Goal: Navigation & Orientation: Understand site structure

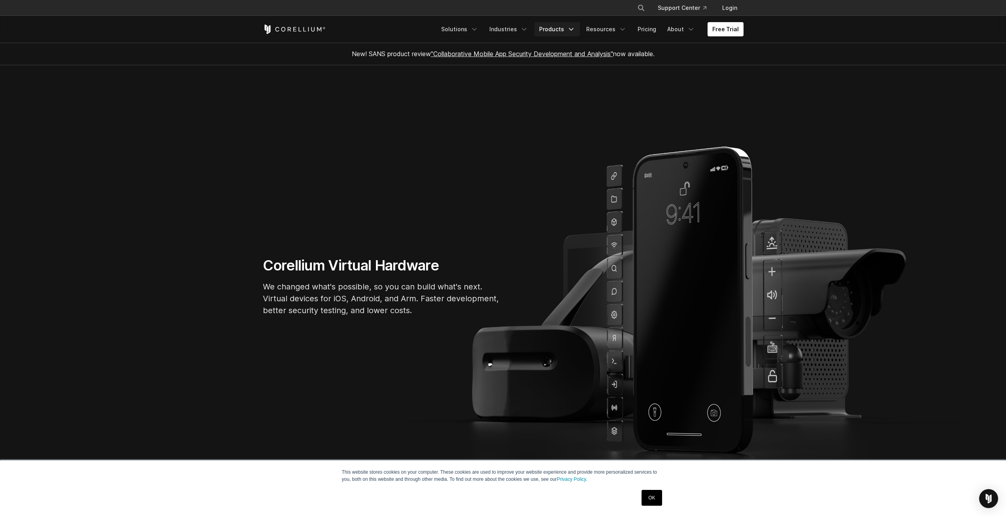
click at [572, 31] on icon "Navigation Menu" at bounding box center [571, 29] width 8 height 8
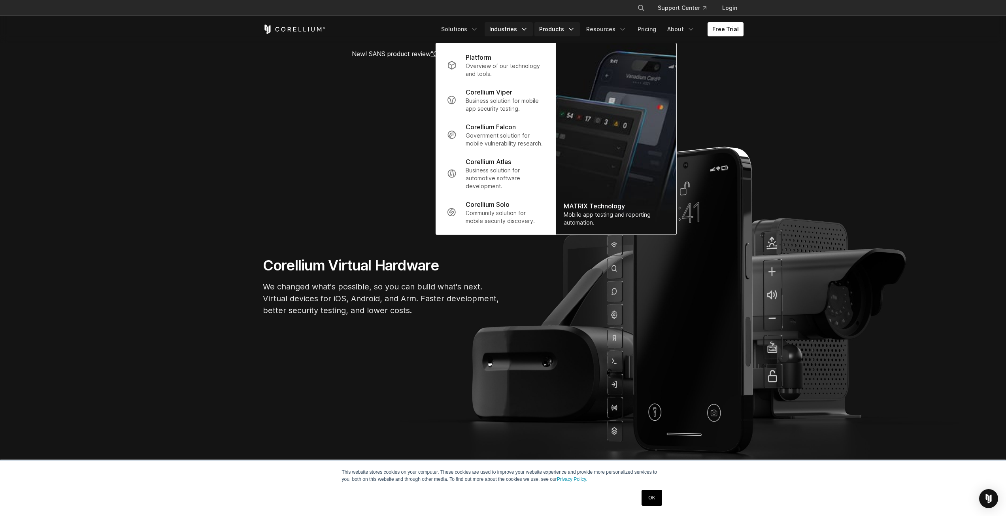
click at [515, 28] on link "Industries" at bounding box center [509, 29] width 48 height 14
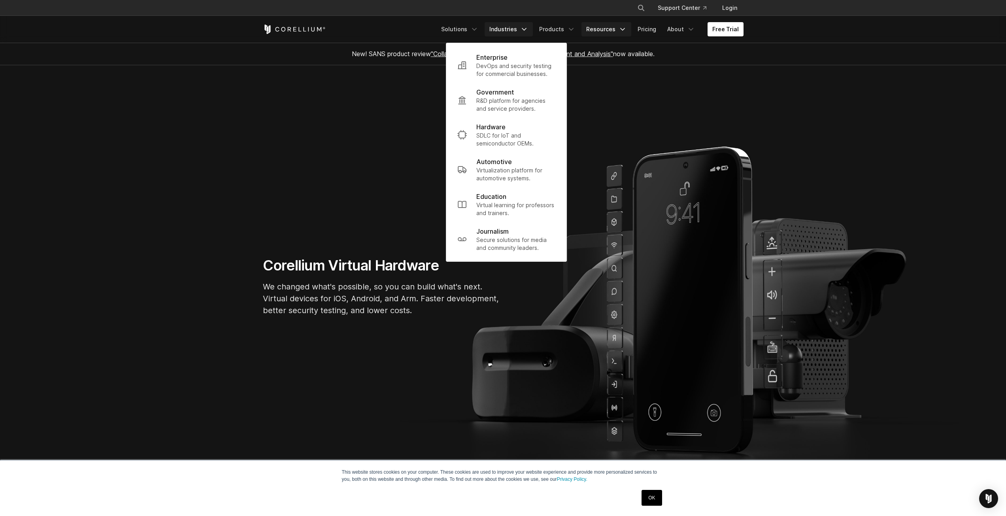
click at [608, 26] on link "Resources" at bounding box center [607, 29] width 50 height 14
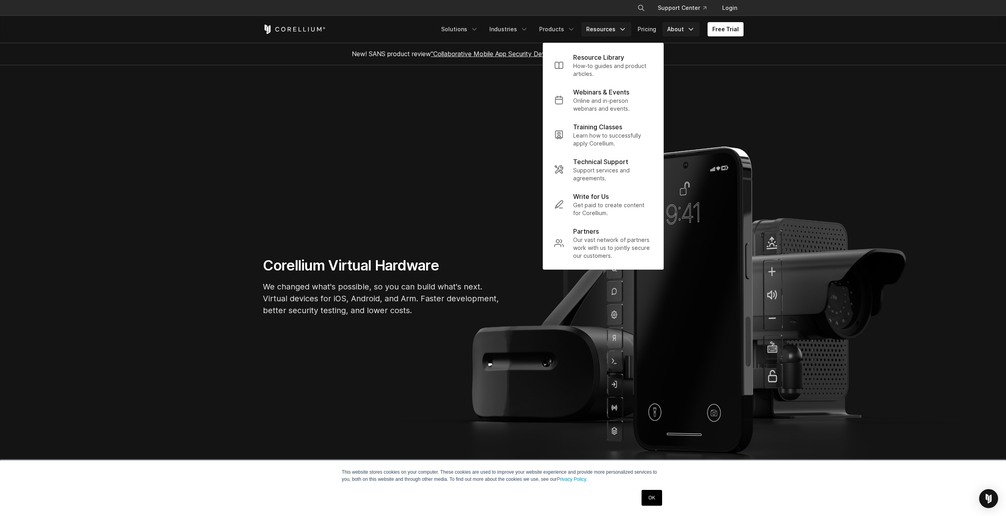
click at [686, 30] on link "About" at bounding box center [681, 29] width 37 height 14
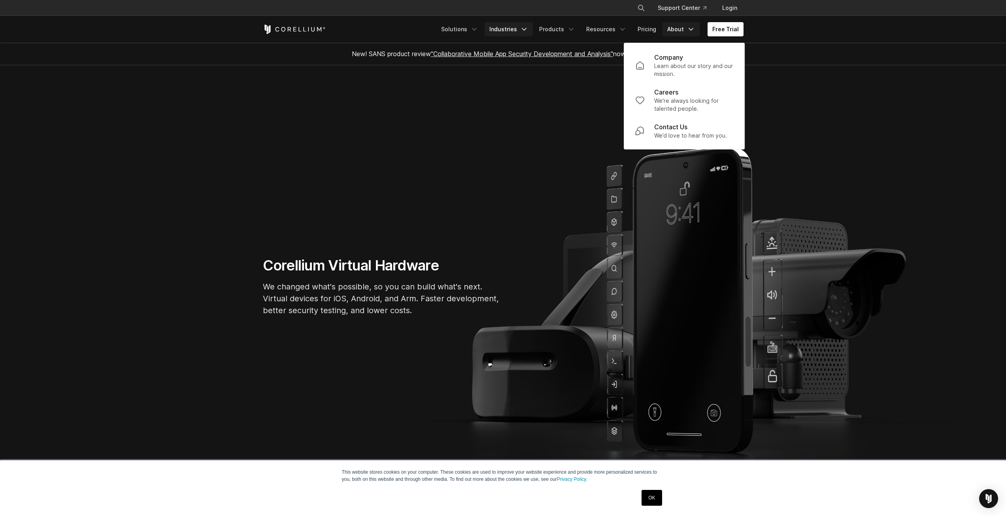
click at [519, 28] on link "Industries" at bounding box center [509, 29] width 48 height 14
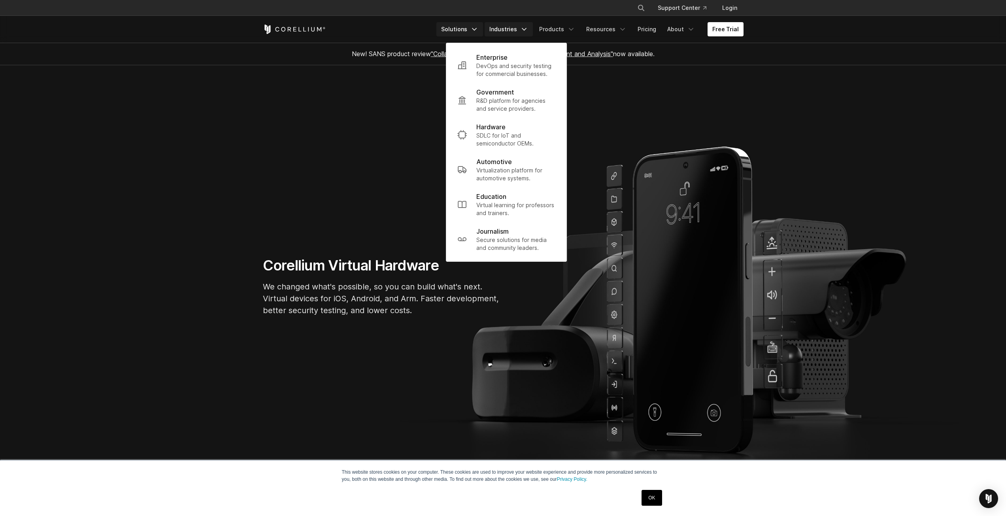
click at [464, 32] on link "Solutions" at bounding box center [460, 29] width 47 height 14
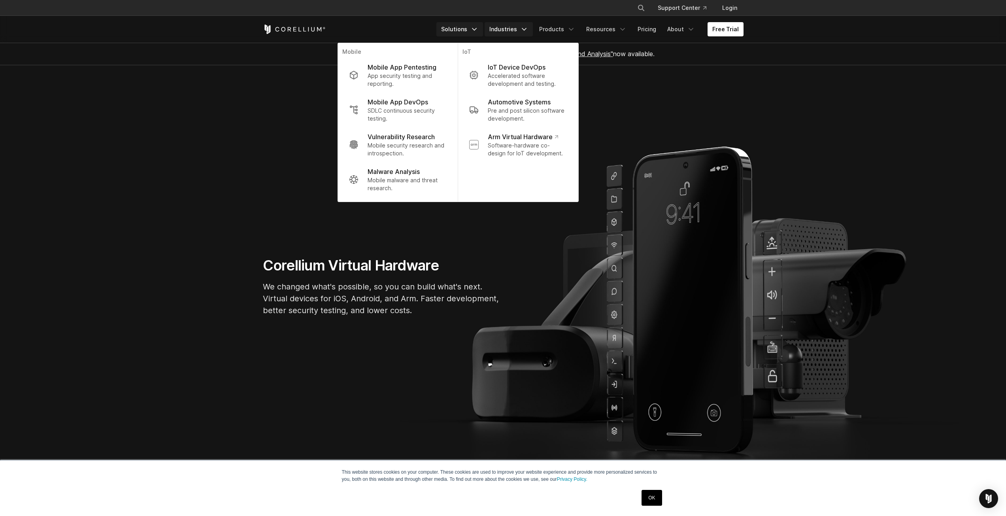
click at [525, 28] on icon "Navigation Menu" at bounding box center [524, 29] width 8 height 8
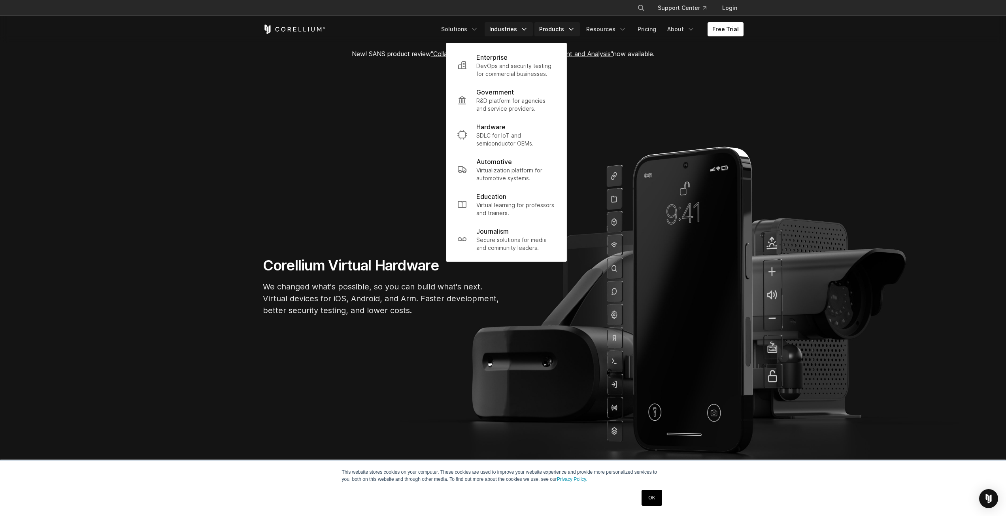
click at [561, 29] on link "Products" at bounding box center [557, 29] width 45 height 14
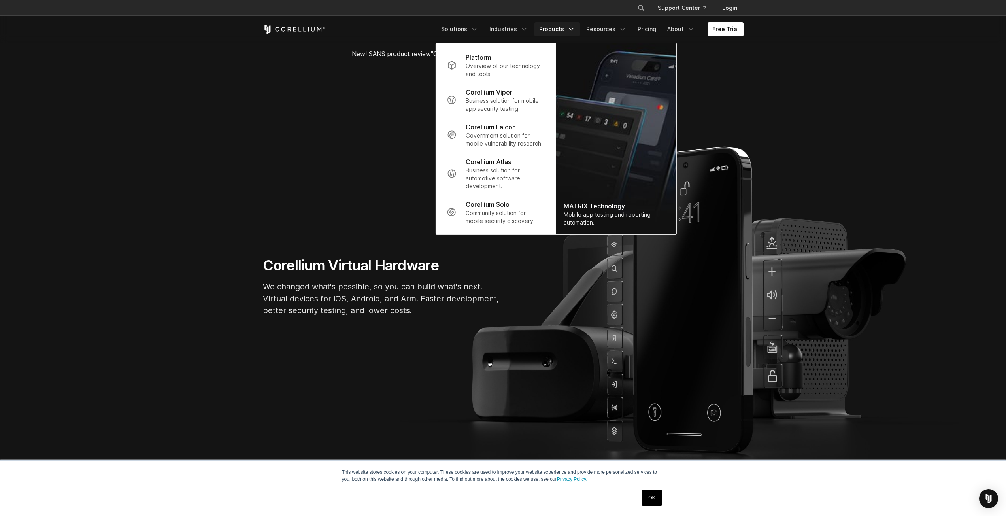
click at [561, 29] on link "Products" at bounding box center [557, 29] width 45 height 14
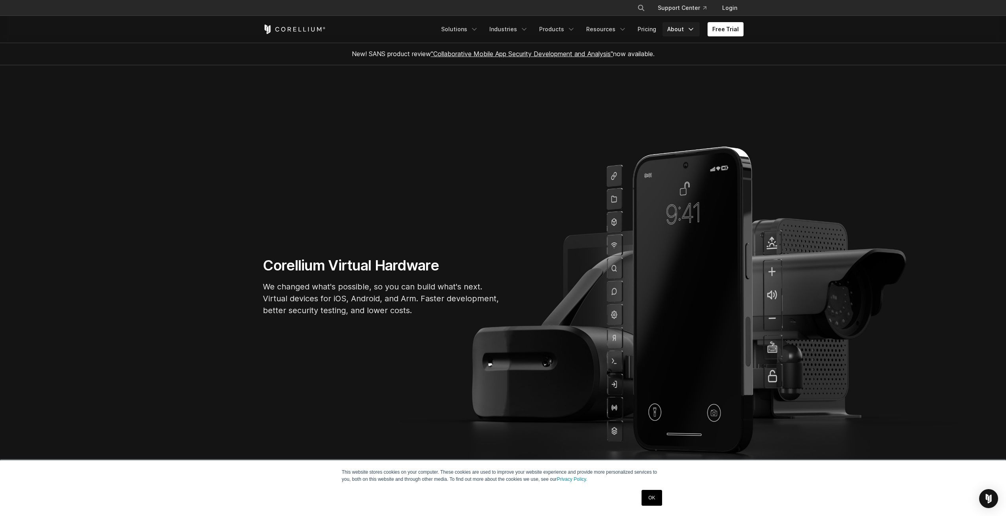
click at [688, 26] on icon "Navigation Menu" at bounding box center [691, 29] width 8 height 8
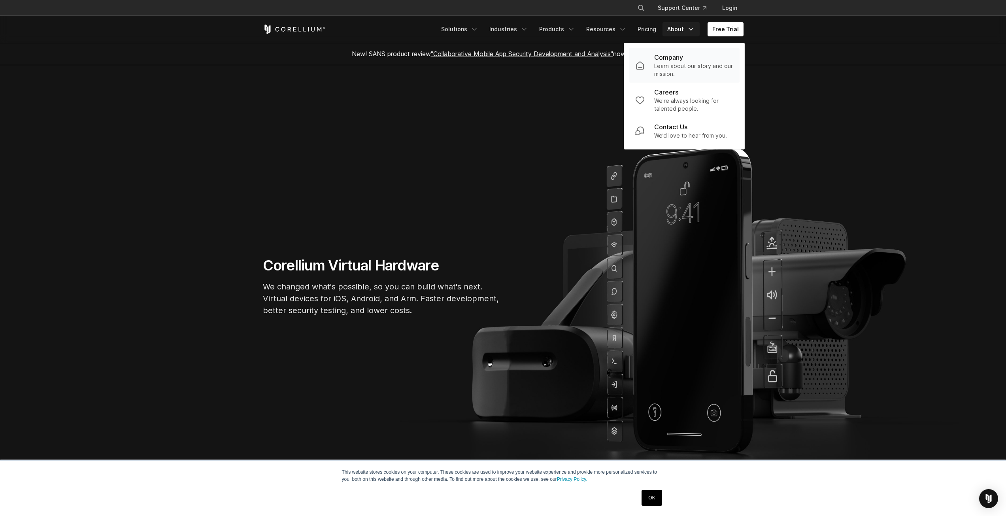
click at [688, 71] on p "Learn about our story and our mission." at bounding box center [693, 70] width 79 height 16
